Goal: Task Accomplishment & Management: Use online tool/utility

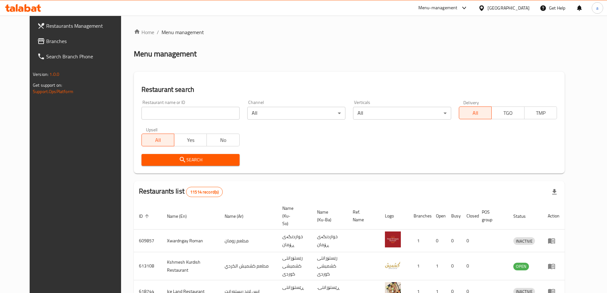
click at [46, 38] on span "Branches" at bounding box center [86, 41] width 80 height 8
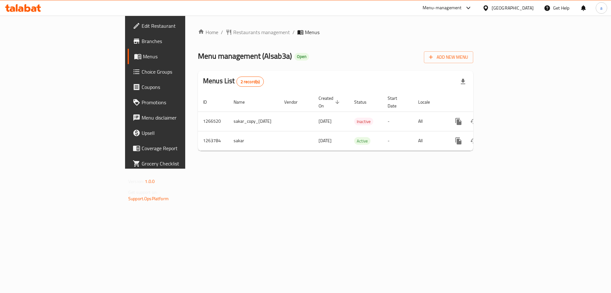
click at [142, 27] on span "Edit Restaurant" at bounding box center [182, 26] width 81 height 8
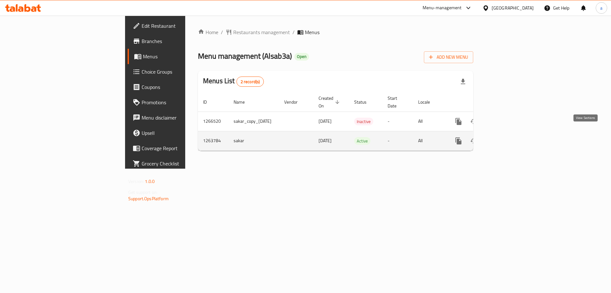
click at [508, 138] on icon "enhanced table" at bounding box center [505, 141] width 6 height 6
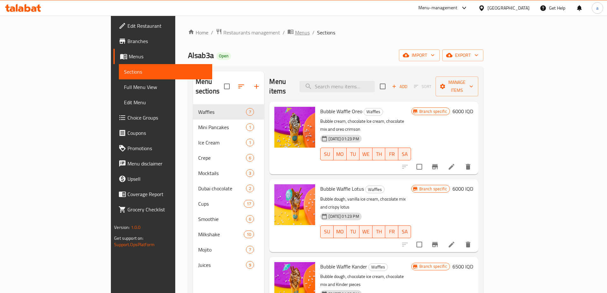
click at [295, 34] on span "Menus" at bounding box center [302, 33] width 15 height 8
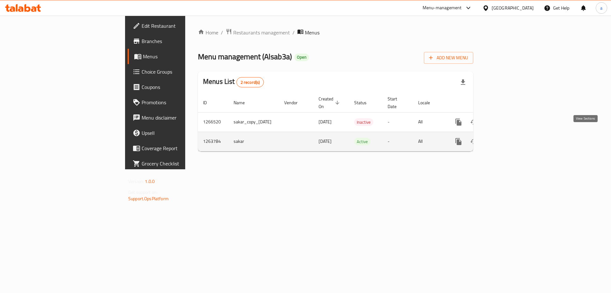
click at [512, 134] on link "enhanced table" at bounding box center [504, 141] width 15 height 15
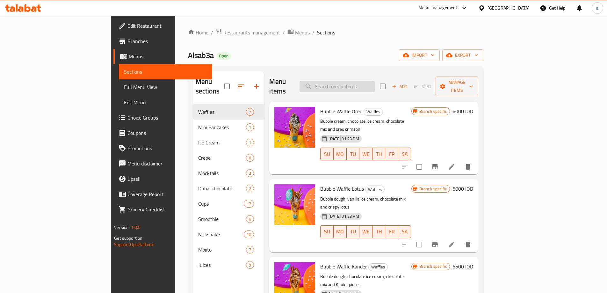
click at [369, 82] on input "search" at bounding box center [336, 86] width 75 height 11
paste input "Blue [US_STATE] Mocktail"
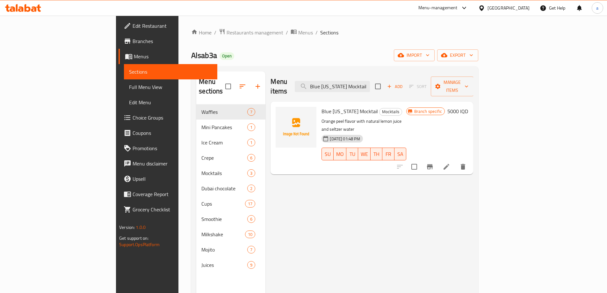
type input "Blue [US_STATE] Mocktail"
click at [129, 90] on span "Full Menu View" at bounding box center [170, 87] width 83 height 8
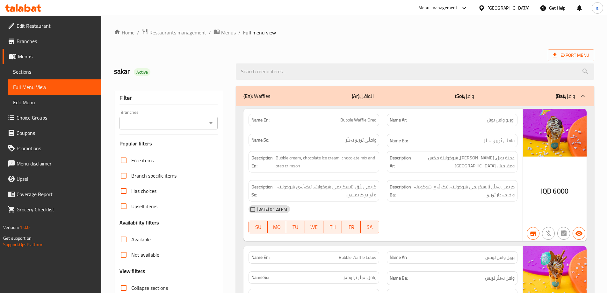
click at [209, 121] on icon "Open" at bounding box center [211, 123] width 8 height 8
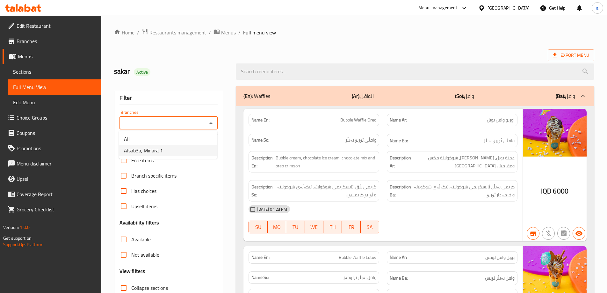
click at [140, 148] on span "Alsab3a, Minara 1" at bounding box center [143, 150] width 39 height 8
type input "Alsab3a, Minara 1"
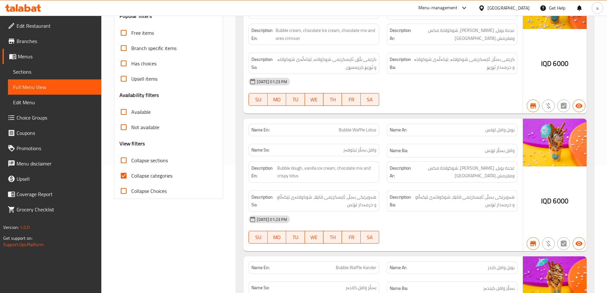
click at [148, 172] on span "Collapse categories" at bounding box center [151, 176] width 41 height 8
click at [131, 172] on input "Collapse categories" at bounding box center [123, 175] width 15 height 15
checkbox input "false"
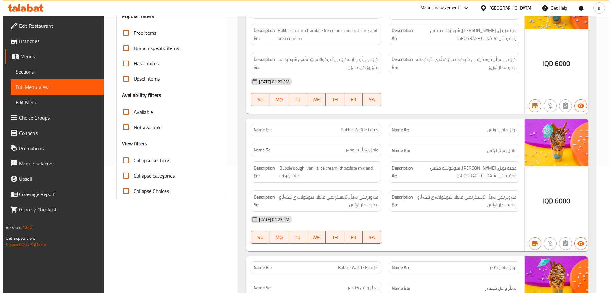
scroll to position [0, 0]
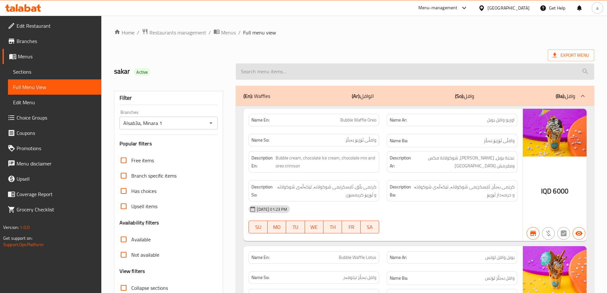
click at [267, 70] on input "search" at bounding box center [415, 71] width 358 height 16
paste input "Blue [US_STATE] Mocktail"
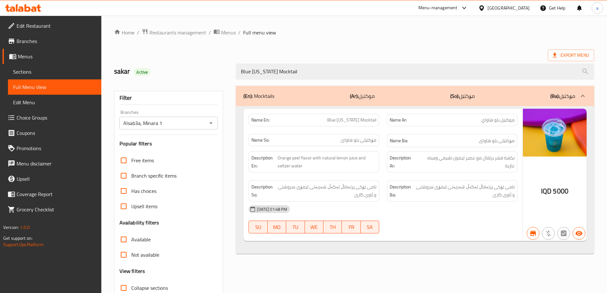
type input "Blue [US_STATE] Mocktail"
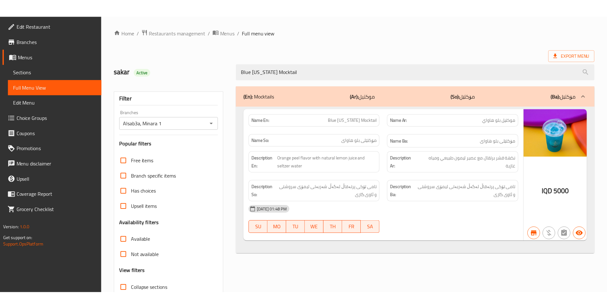
scroll to position [46, 0]
